Goal: Use online tool/utility: Utilize a website feature to perform a specific function

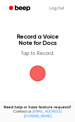
click at [45, 71] on span "button" at bounding box center [37, 73] width 15 height 15
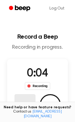
click at [24, 97] on button "Delete" at bounding box center [24, 104] width 21 height 21
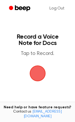
click at [42, 76] on span "button" at bounding box center [37, 73] width 15 height 15
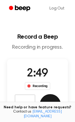
click at [49, 100] on button "Save" at bounding box center [50, 104] width 21 height 21
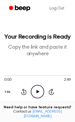
click at [33, 99] on div "0:00 2:49 Your browser does not support the [object Object] element. 1.0x Rewin…" at bounding box center [37, 85] width 66 height 40
click at [34, 92] on icon "Play Audio" at bounding box center [37, 91] width 13 height 13
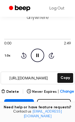
scroll to position [71, 0]
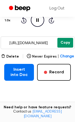
click at [62, 40] on button "Copy" at bounding box center [65, 43] width 16 height 10
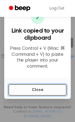
click at [28, 88] on button "Close" at bounding box center [37, 90] width 58 height 12
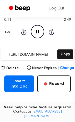
scroll to position [47, 0]
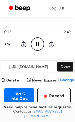
click at [40, 42] on icon "Pause Audio" at bounding box center [37, 43] width 13 height 13
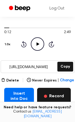
click at [46, 91] on button "Record" at bounding box center [54, 95] width 34 height 17
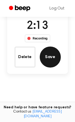
click at [55, 55] on button "Save" at bounding box center [50, 56] width 21 height 21
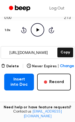
scroll to position [75, 0]
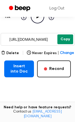
click at [61, 41] on button "Copy" at bounding box center [65, 39] width 16 height 10
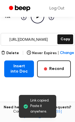
click at [73, 15] on div "Log Out" at bounding box center [37, 8] width 75 height 17
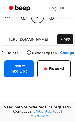
click at [37, 19] on icon "Play Audio" at bounding box center [37, 16] width 13 height 13
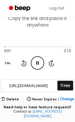
scroll to position [27, 0]
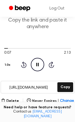
click at [36, 64] on icon at bounding box center [37, 64] width 2 height 3
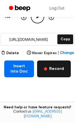
click at [56, 72] on button "Record" at bounding box center [54, 68] width 34 height 17
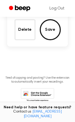
scroll to position [44, 0]
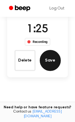
click at [50, 56] on button "Save" at bounding box center [50, 60] width 21 height 21
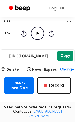
scroll to position [71, 0]
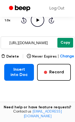
click at [61, 43] on button "Copy" at bounding box center [65, 43] width 16 height 10
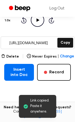
click at [39, 25] on icon "Play Audio" at bounding box center [37, 19] width 13 height 13
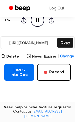
click at [34, 24] on icon "Pause Audio" at bounding box center [37, 19] width 13 height 13
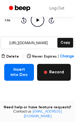
click at [55, 75] on button "Record" at bounding box center [54, 72] width 34 height 17
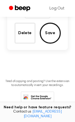
scroll to position [41, 0]
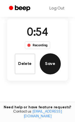
click at [56, 56] on button "Save" at bounding box center [50, 63] width 21 height 21
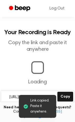
scroll to position [55, 0]
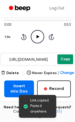
click at [66, 54] on button "Copy" at bounding box center [65, 59] width 16 height 10
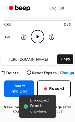
click at [30, 27] on div "0:00 0:53" at bounding box center [37, 25] width 66 height 6
click at [35, 33] on icon "Play Audio" at bounding box center [37, 36] width 13 height 13
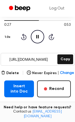
click at [36, 35] on icon at bounding box center [37, 36] width 2 height 3
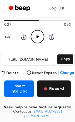
click at [46, 85] on button "Record" at bounding box center [54, 88] width 34 height 17
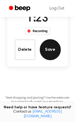
click at [56, 44] on button "Save" at bounding box center [50, 49] width 21 height 21
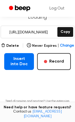
scroll to position [82, 0]
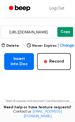
click at [66, 30] on button "Copy" at bounding box center [65, 32] width 16 height 10
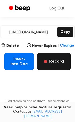
click at [44, 61] on button "Record" at bounding box center [54, 61] width 34 height 17
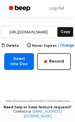
scroll to position [51, 0]
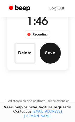
click at [52, 48] on button "Save" at bounding box center [50, 52] width 21 height 21
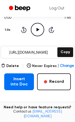
scroll to position [55, 0]
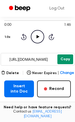
click at [68, 59] on button "Copy" at bounding box center [65, 59] width 16 height 10
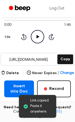
click at [38, 39] on icon "Play Audio" at bounding box center [37, 36] width 13 height 13
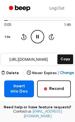
click at [36, 36] on icon at bounding box center [37, 36] width 2 height 3
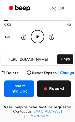
click at [50, 89] on button "Record" at bounding box center [54, 88] width 34 height 17
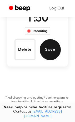
click at [56, 53] on button "Save" at bounding box center [50, 49] width 21 height 21
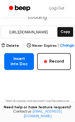
scroll to position [82, 0]
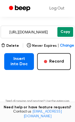
click at [61, 34] on button "Copy" at bounding box center [65, 32] width 16 height 10
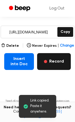
click at [65, 57] on button "Record" at bounding box center [54, 61] width 34 height 17
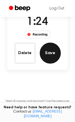
click at [43, 58] on button "Save" at bounding box center [50, 52] width 21 height 21
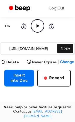
scroll to position [79, 0]
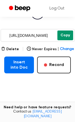
click at [61, 35] on button "Copy" at bounding box center [65, 35] width 16 height 10
